Goal: Task Accomplishment & Management: Manage account settings

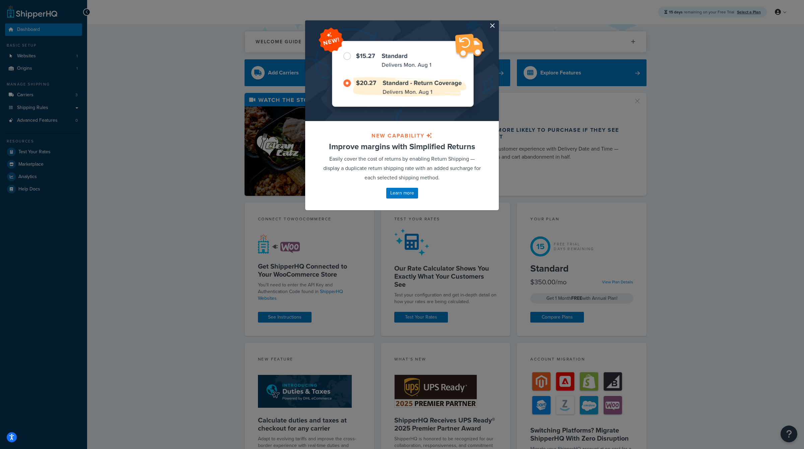
click at [489, 23] on div at bounding box center [402, 70] width 194 height 100
click at [496, 25] on div at bounding box center [402, 70] width 194 height 100
click at [497, 22] on button "button" at bounding box center [498, 21] width 2 height 2
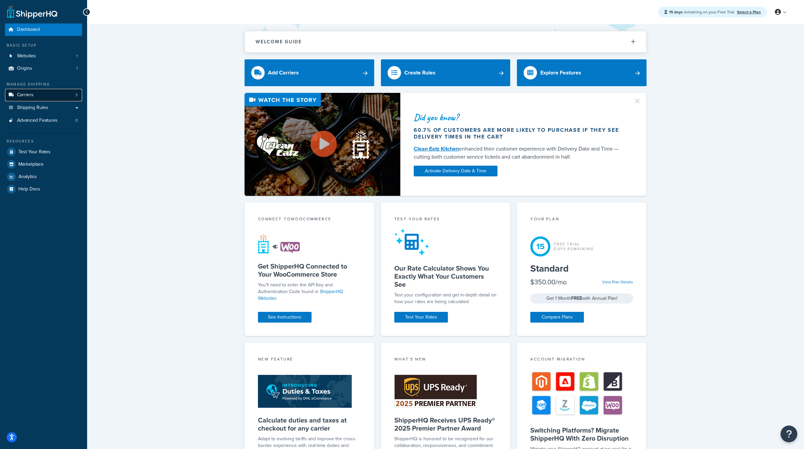
click at [29, 100] on link "Carriers 3" at bounding box center [43, 95] width 77 height 12
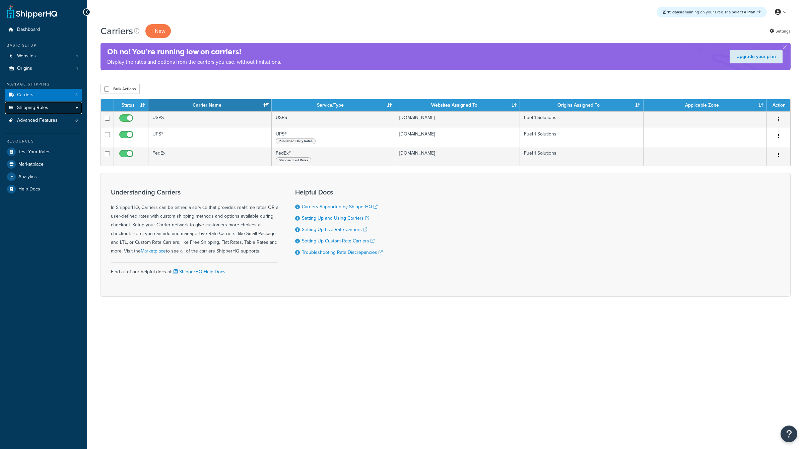
click at [32, 111] on link "Shipping Rules" at bounding box center [43, 108] width 77 height 12
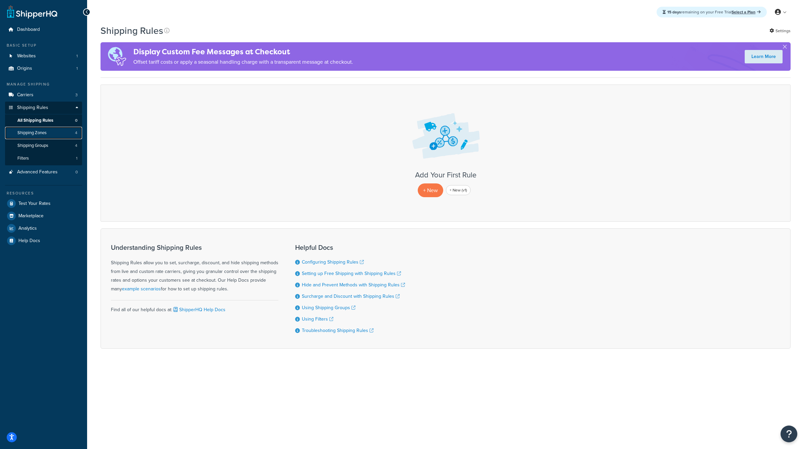
click at [43, 132] on span "Shipping Zones" at bounding box center [31, 133] width 29 height 6
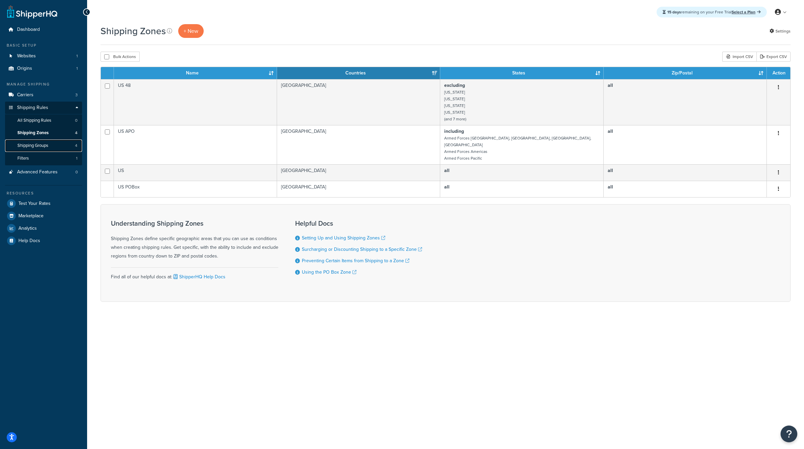
click at [44, 145] on span "Shipping Groups" at bounding box center [32, 146] width 31 height 6
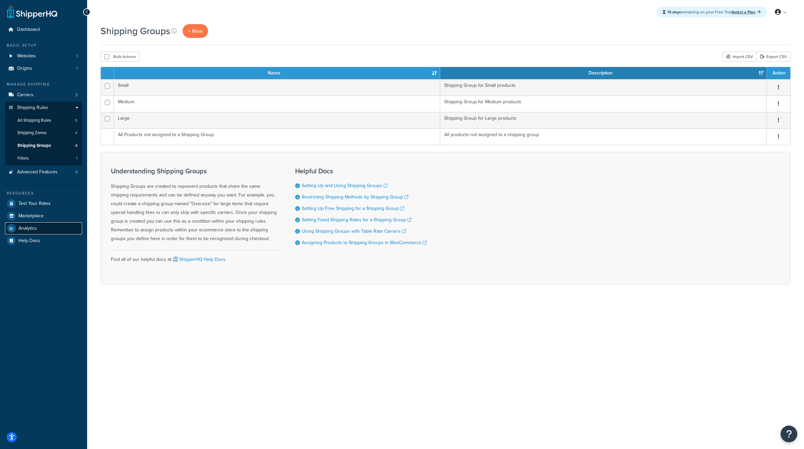
click at [36, 225] on span "Analytics" at bounding box center [27, 228] width 18 height 6
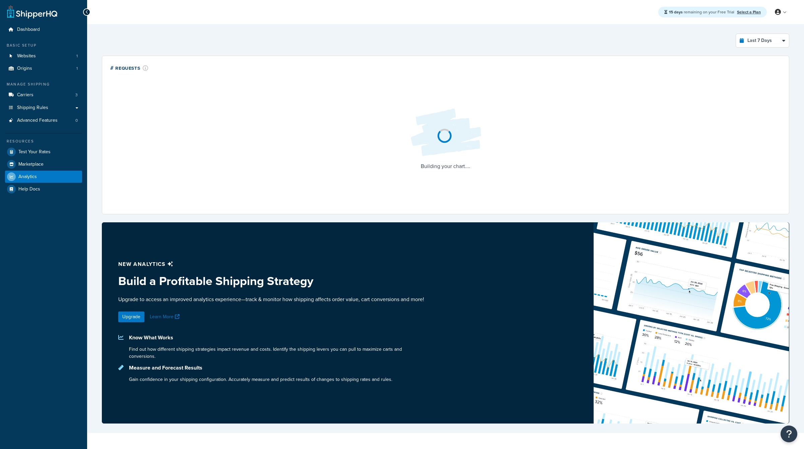
select select "last_7_days"
click at [48, 27] on link "Dashboard" at bounding box center [43, 29] width 77 height 12
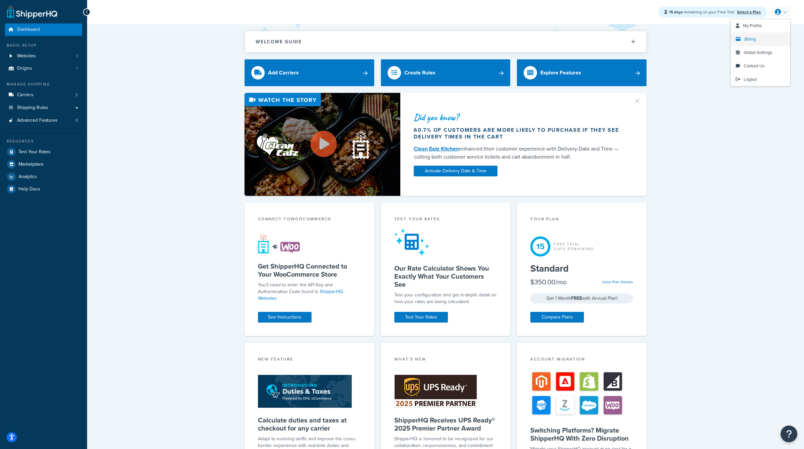
click at [748, 36] on span "Billing" at bounding box center [749, 39] width 11 height 6
